Goal: Book appointment/travel/reservation

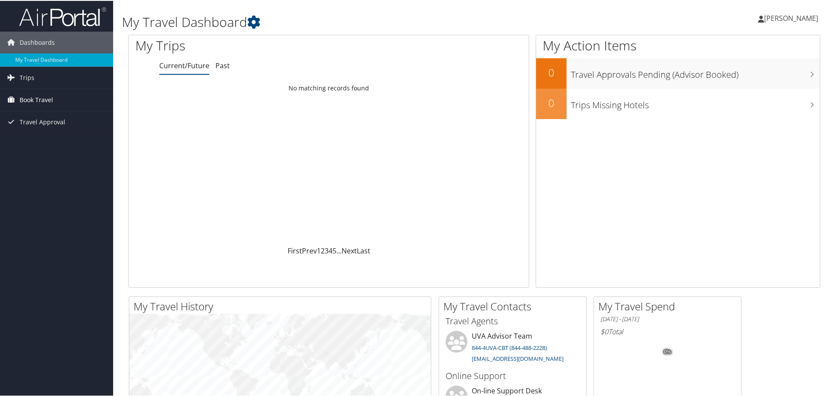
click at [29, 95] on span "Book Travel" at bounding box center [37, 99] width 34 height 22
click at [36, 145] on link "Book/Manage Online Trips" at bounding box center [56, 142] width 113 height 13
click at [41, 145] on link "Book/Manage Online Trips" at bounding box center [56, 142] width 113 height 13
